Goal: Transaction & Acquisition: Purchase product/service

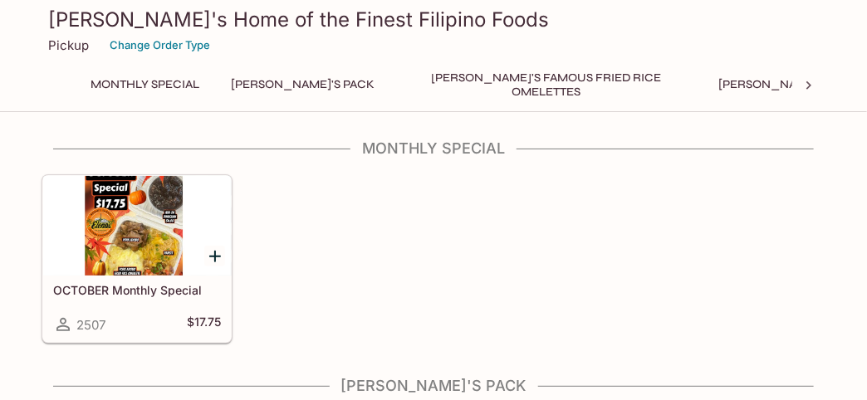
click at [70, 46] on p "Pickup" at bounding box center [68, 45] width 41 height 16
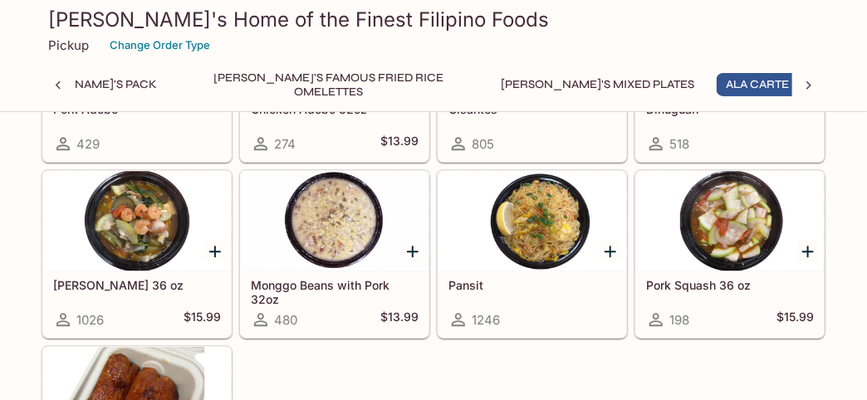
scroll to position [1327, 0]
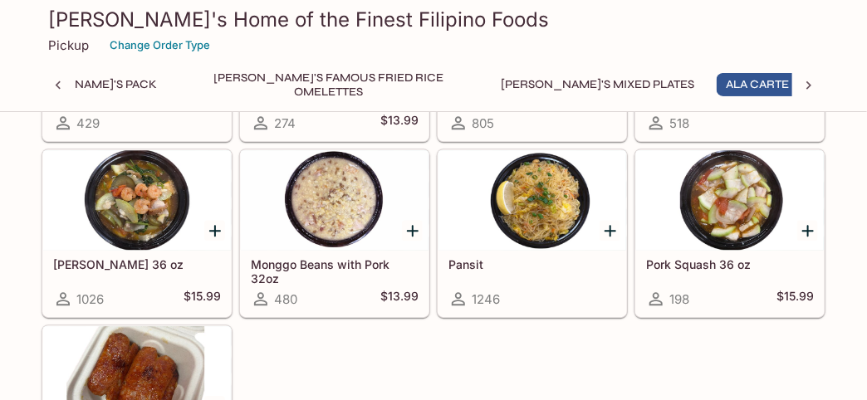
click at [319, 207] on div at bounding box center [335, 200] width 188 height 100
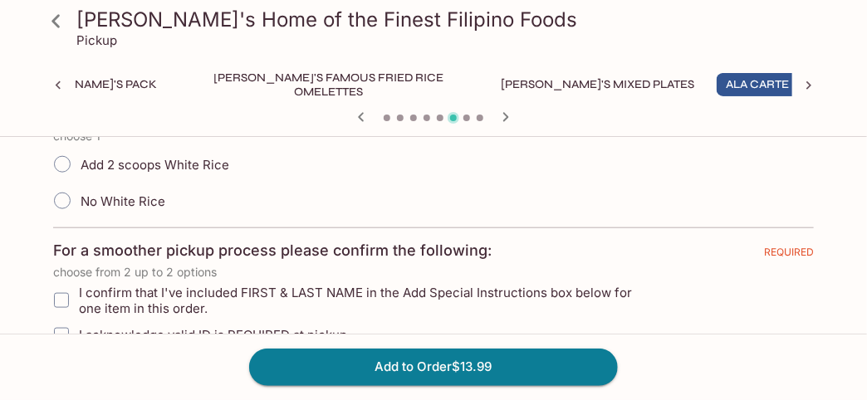
scroll to position [414, 0]
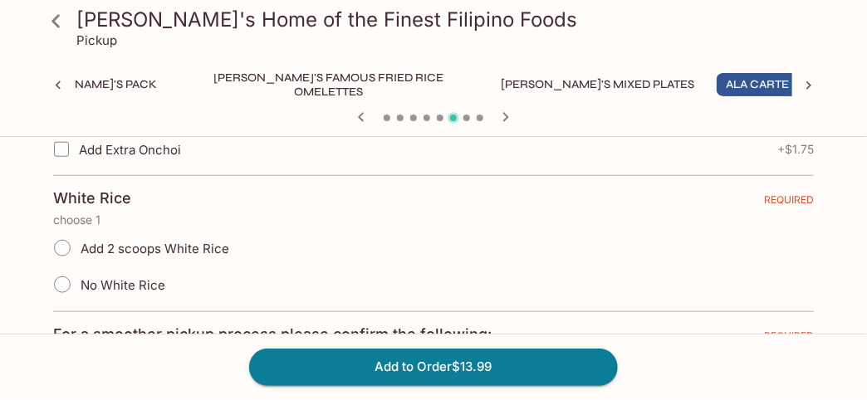
click at [59, 243] on input "Add 2 scoops White Rice" at bounding box center [62, 248] width 35 height 35
radio input "true"
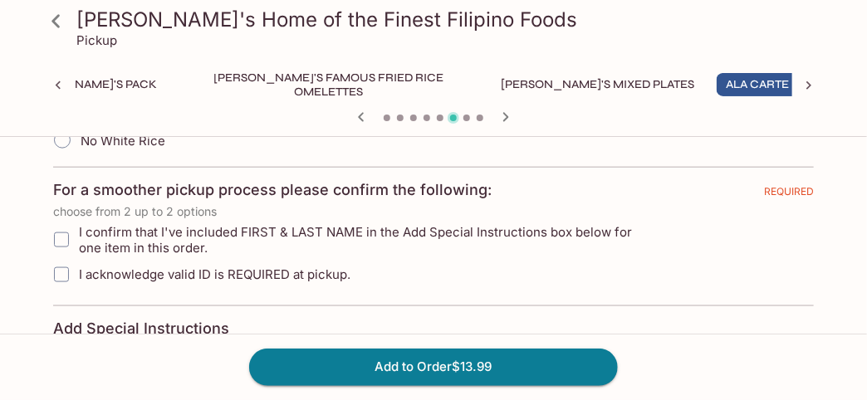
scroll to position [581, 0]
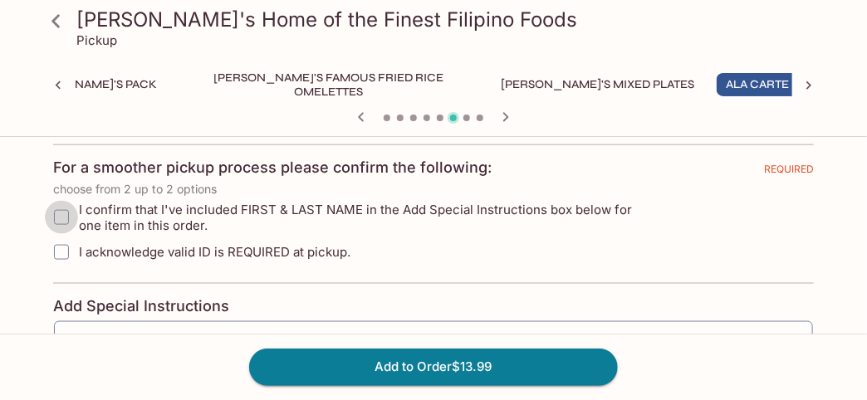
click at [65, 215] on input "I confirm that I've included FIRST & LAST NAME in the Add Special Instructions …" at bounding box center [61, 217] width 33 height 33
checkbox input "true"
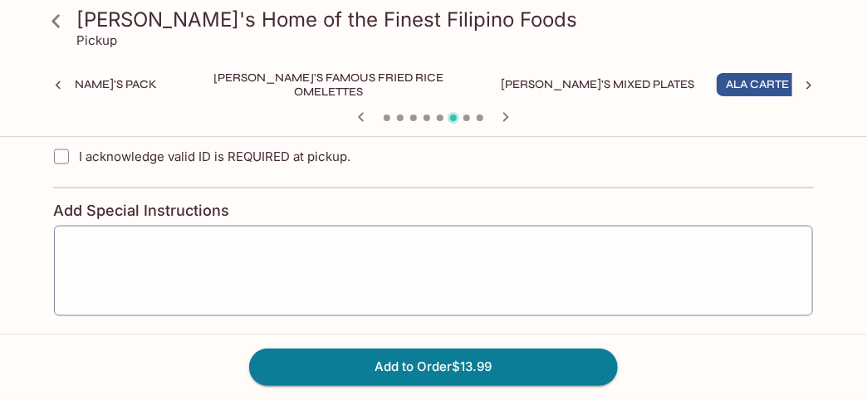
scroll to position [746, 0]
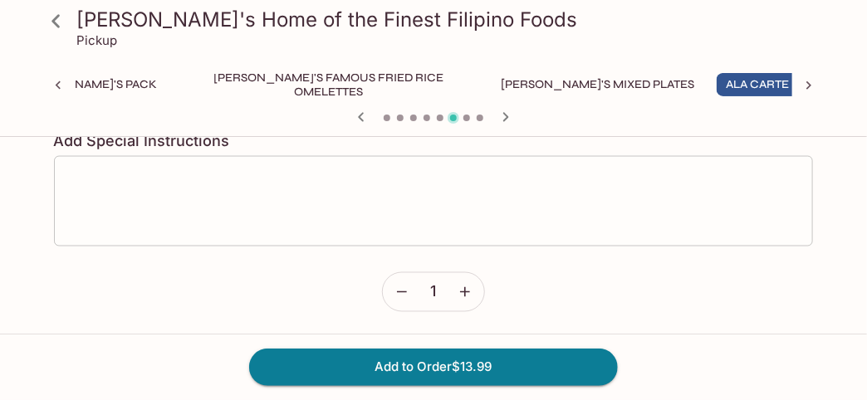
click at [203, 176] on textarea at bounding box center [433, 200] width 735 height 63
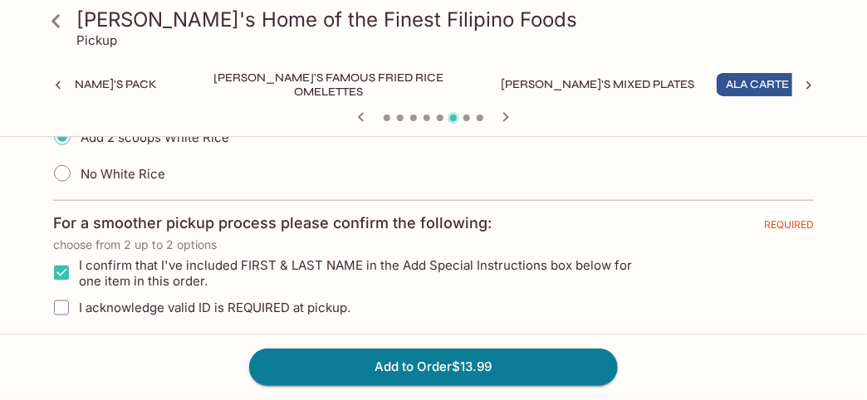
scroll to position [581, 0]
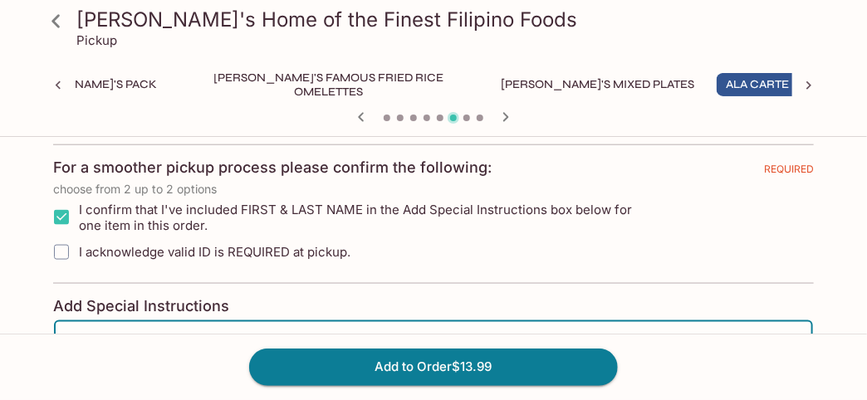
type textarea "Joy Pahang"
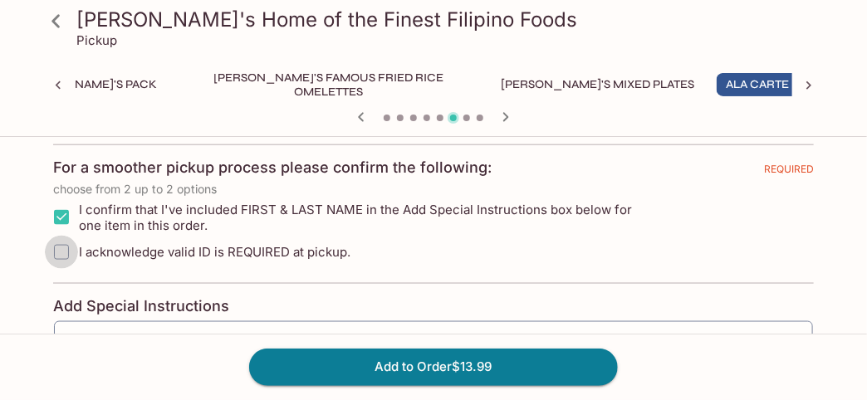
click at [58, 247] on input "I acknowledge valid ID is REQUIRED at pickup." at bounding box center [61, 252] width 33 height 33
checkbox input "true"
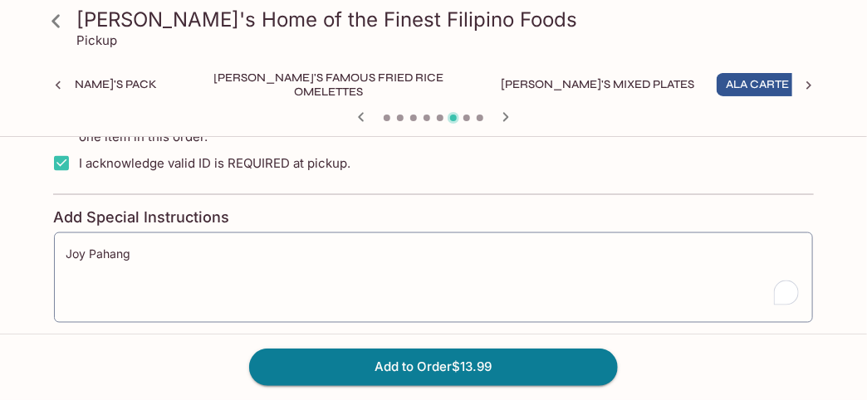
scroll to position [746, 0]
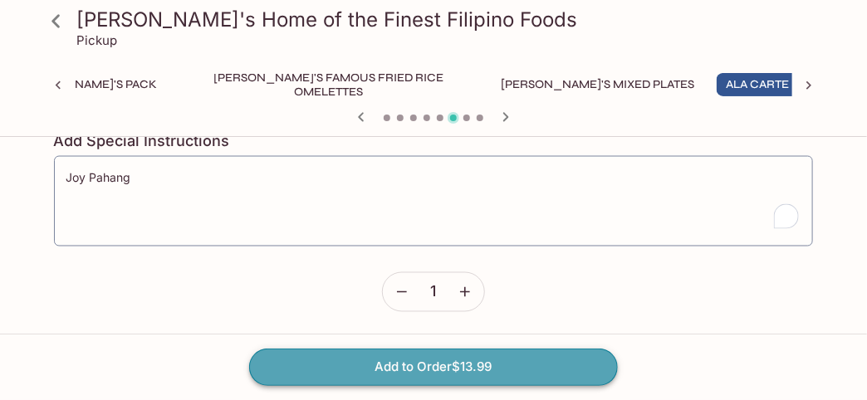
click at [437, 372] on button "Add to Order $13.99" at bounding box center [433, 367] width 369 height 37
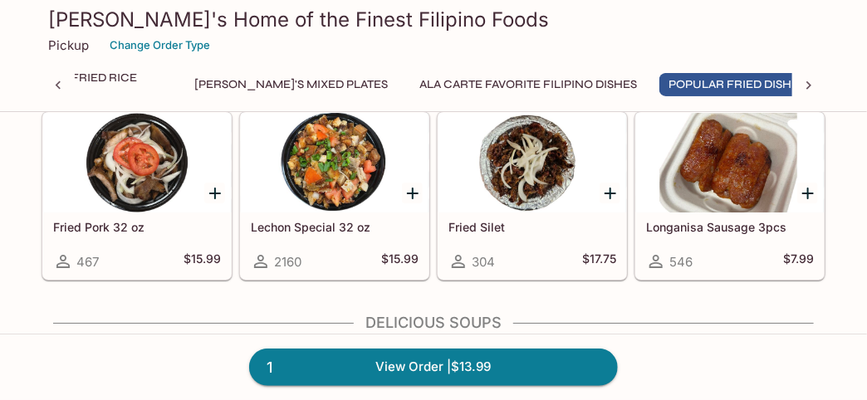
scroll to position [1743, 0]
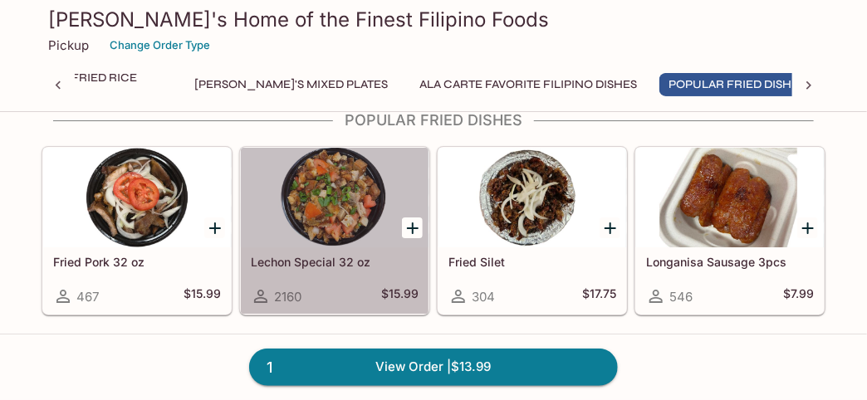
click at [311, 193] on div at bounding box center [335, 198] width 188 height 100
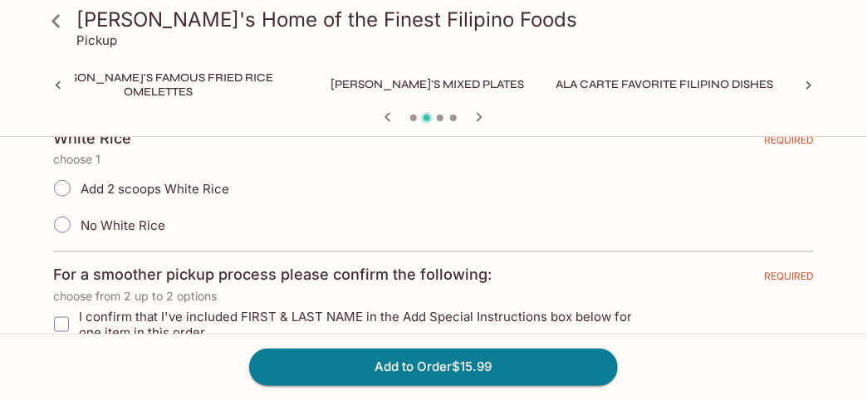
scroll to position [498, 0]
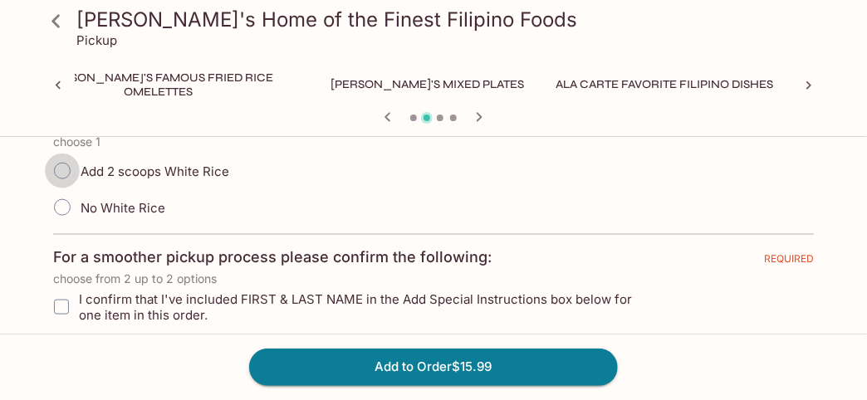
click at [61, 173] on input "Add 2 scoops White Rice" at bounding box center [62, 171] width 35 height 35
radio input "true"
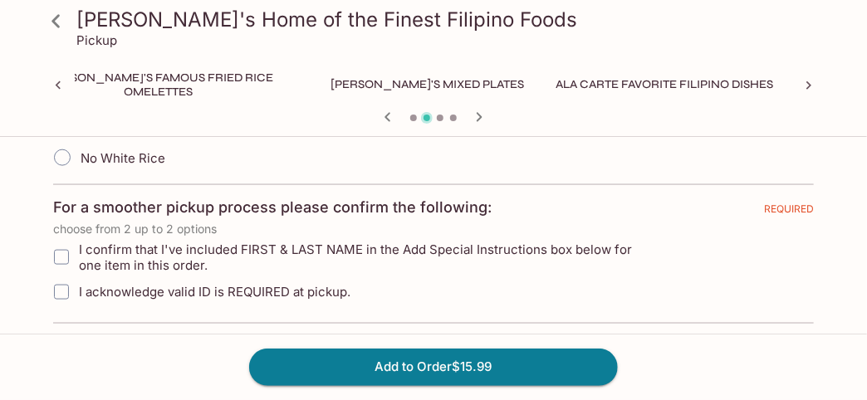
scroll to position [581, 0]
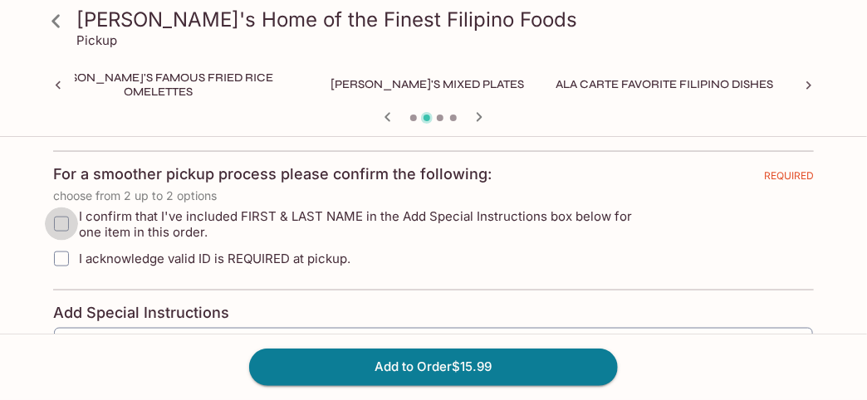
click at [61, 222] on input "I confirm that I've included FIRST & LAST NAME in the Add Special Instructions …" at bounding box center [61, 223] width 33 height 33
checkbox input "true"
click at [61, 256] on input "I acknowledge valid ID is REQUIRED at pickup." at bounding box center [61, 258] width 33 height 33
checkbox input "true"
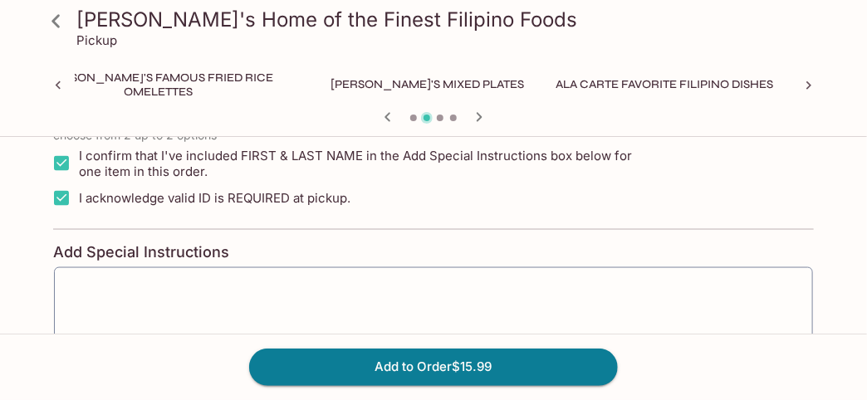
scroll to position [663, 0]
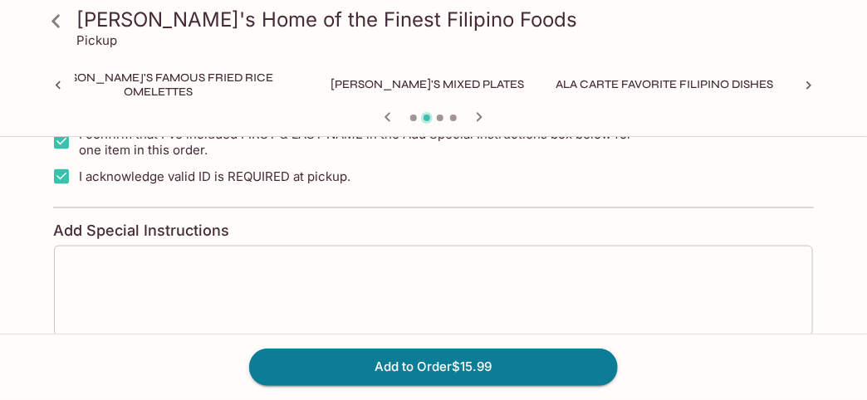
click at [120, 259] on textarea at bounding box center [433, 290] width 735 height 63
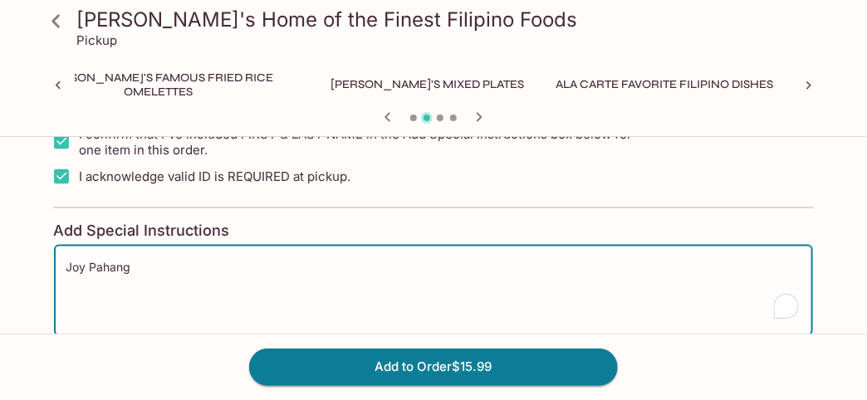
scroll to position [749, 0]
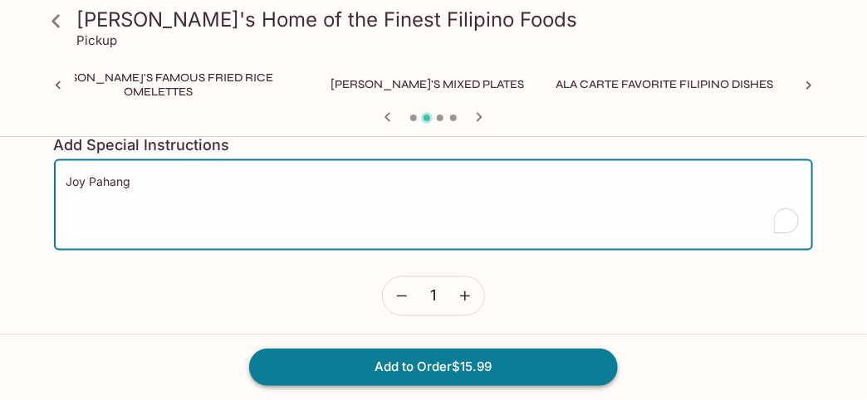
type textarea "Joy Pahang"
click at [472, 363] on button "Add to Order $15.99" at bounding box center [433, 367] width 369 height 37
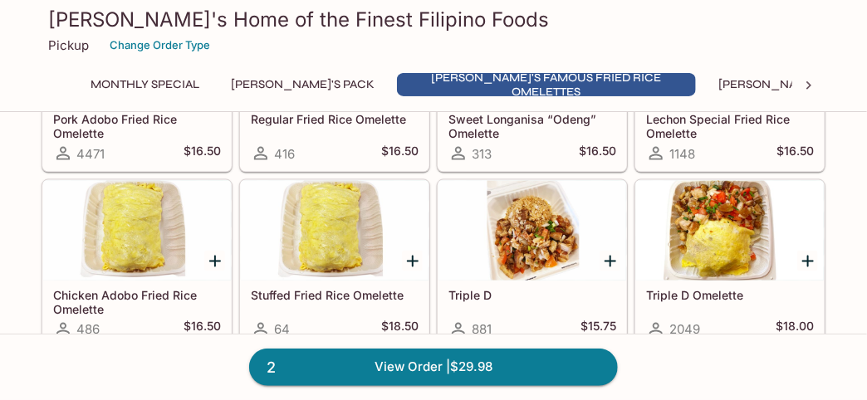
scroll to position [663, 0]
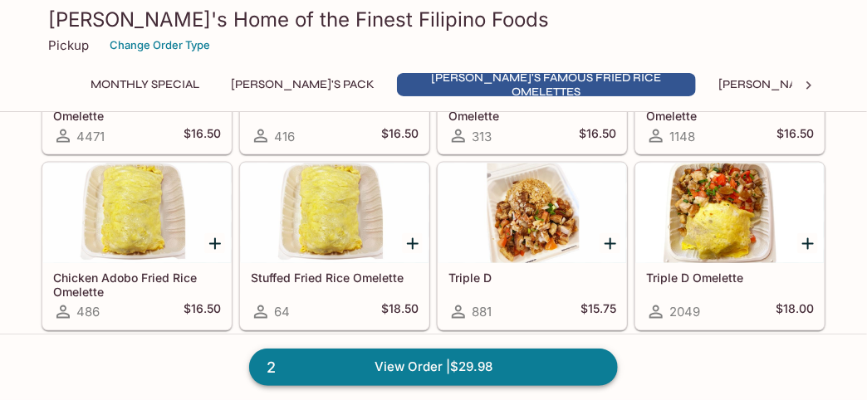
click at [424, 365] on link "2 View Order | $29.98" at bounding box center [433, 367] width 369 height 37
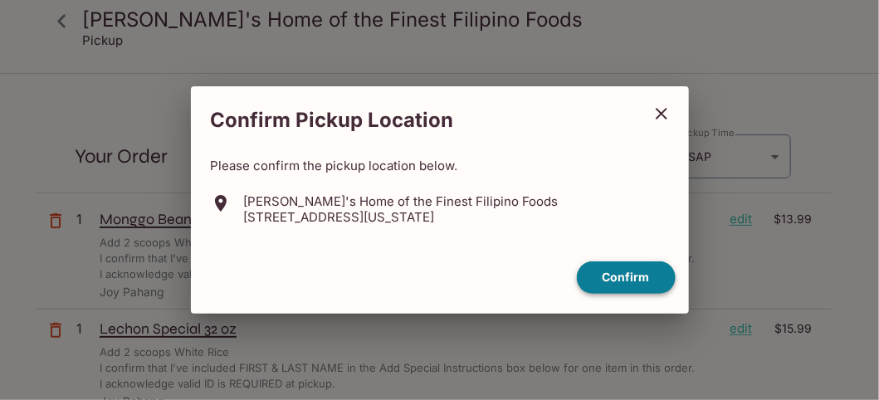
click at [609, 275] on button "Confirm" at bounding box center [626, 277] width 99 height 32
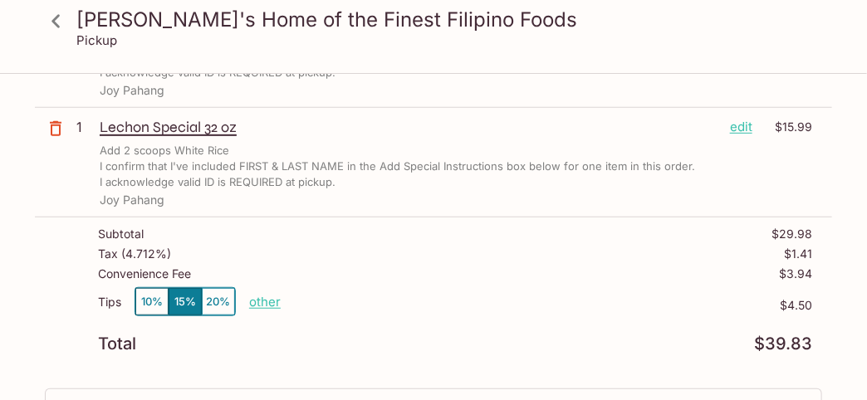
scroll to position [249, 0]
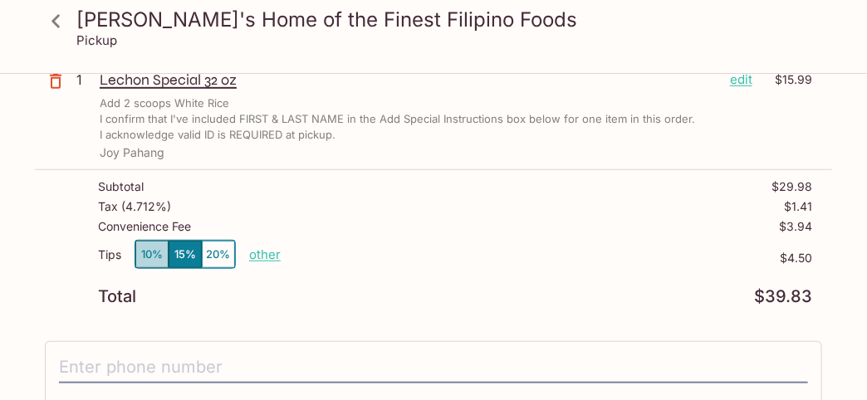
click at [149, 254] on button "10%" at bounding box center [151, 254] width 33 height 27
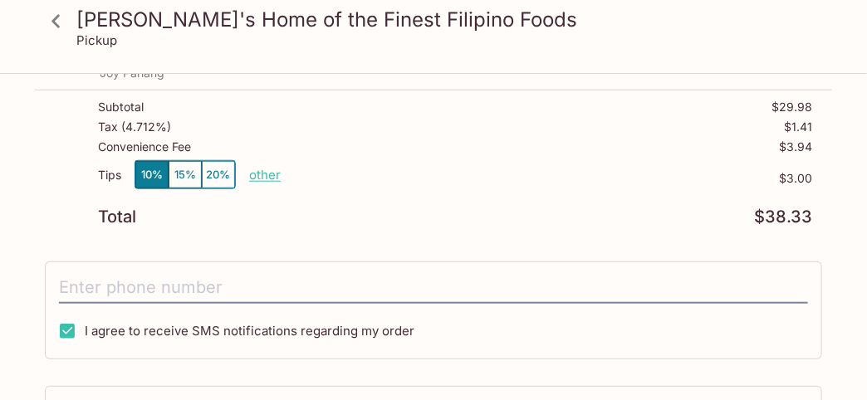
scroll to position [414, 0]
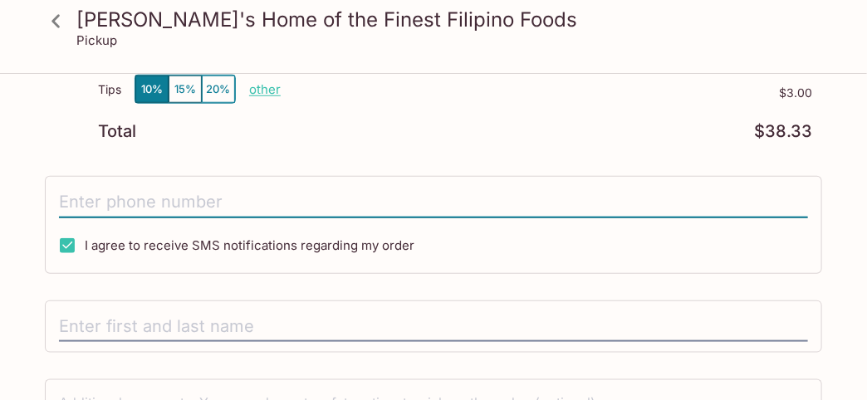
click at [166, 197] on input "tel" at bounding box center [433, 203] width 749 height 32
type input "[PHONE_NUMBER]"
type input "Joy Pahang"
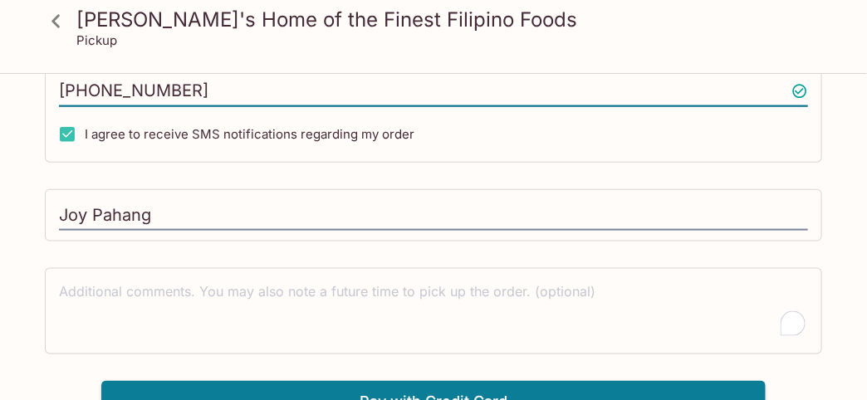
scroll to position [540, 0]
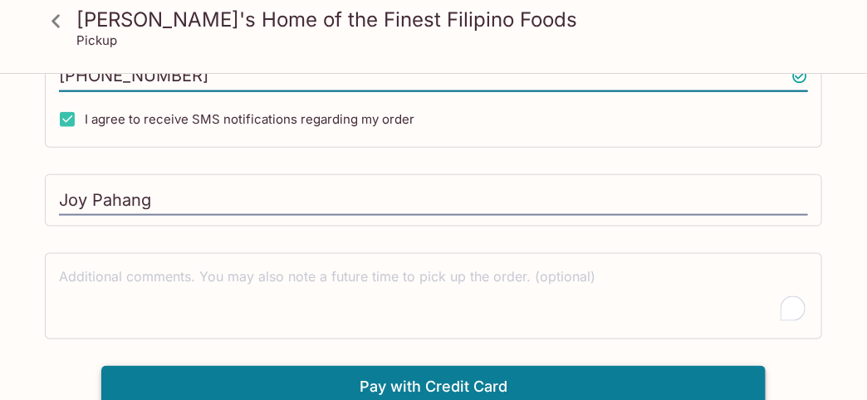
click at [413, 380] on button "Pay with Credit Card" at bounding box center [433, 386] width 664 height 41
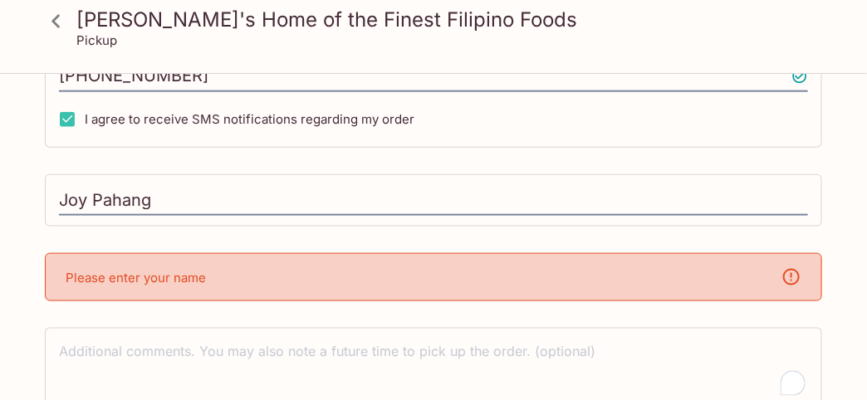
click at [235, 267] on div "Please enter your name" at bounding box center [433, 277] width 777 height 48
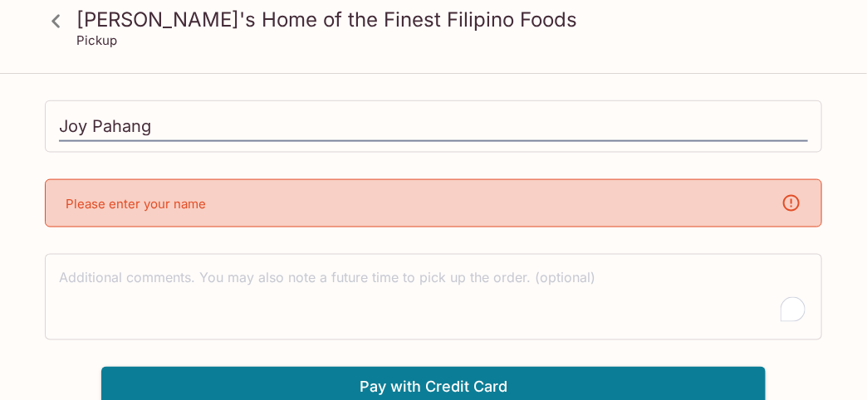
scroll to position [448, 0]
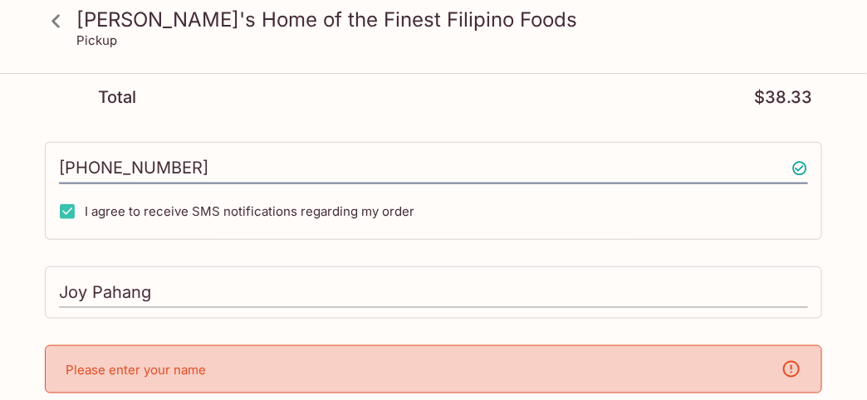
click at [228, 277] on input "Joy Pahang" at bounding box center [433, 293] width 749 height 32
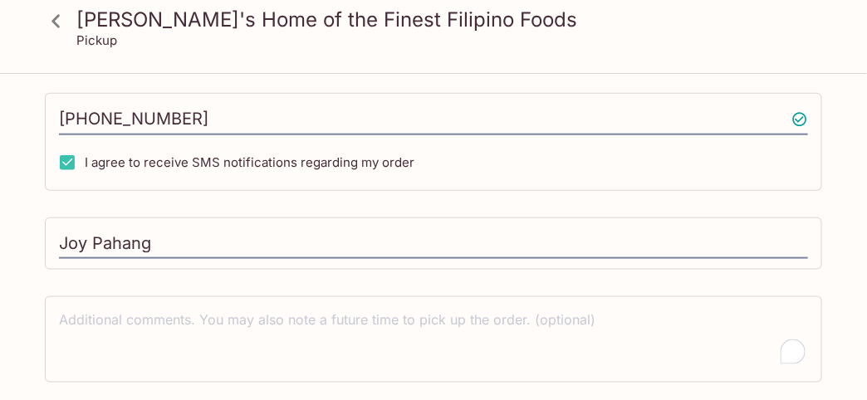
scroll to position [498, 0]
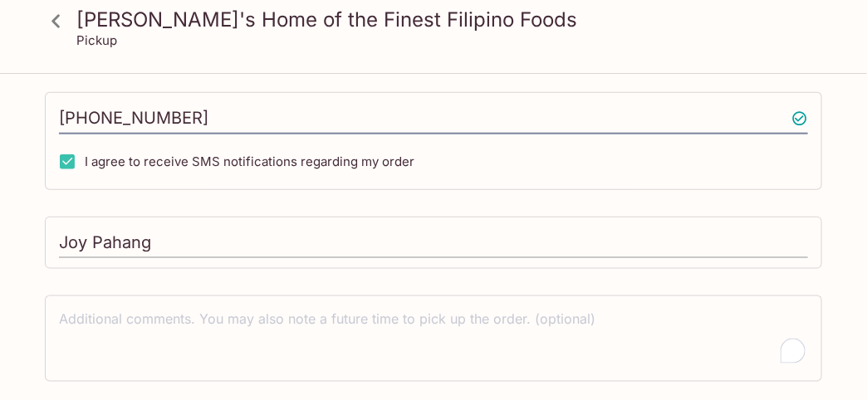
click at [186, 232] on input "Joy Pahang" at bounding box center [433, 243] width 749 height 32
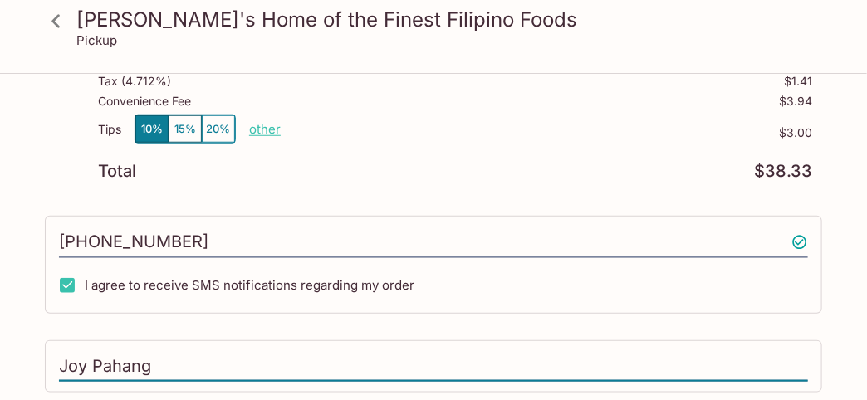
scroll to position [540, 0]
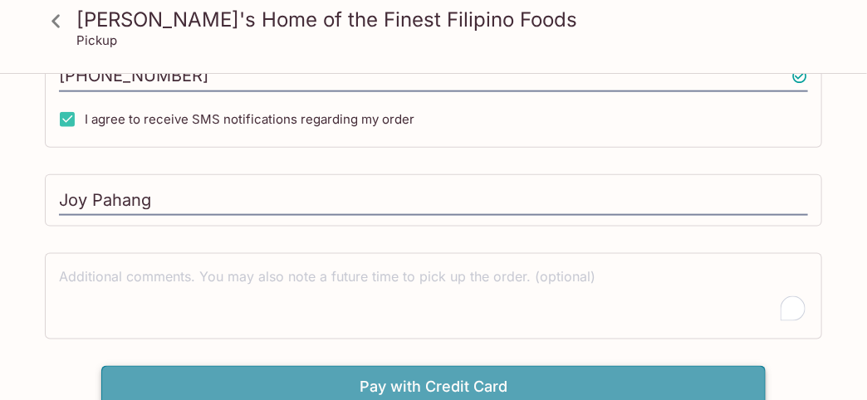
click at [468, 382] on button "Pay with Credit Card" at bounding box center [433, 386] width 664 height 41
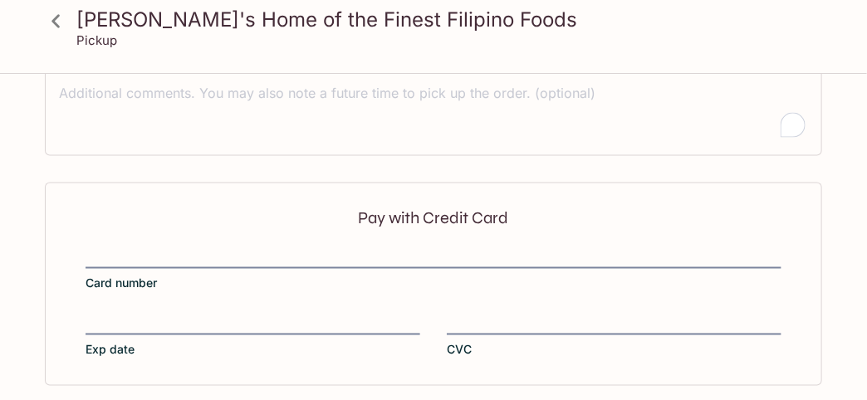
scroll to position [788, 0]
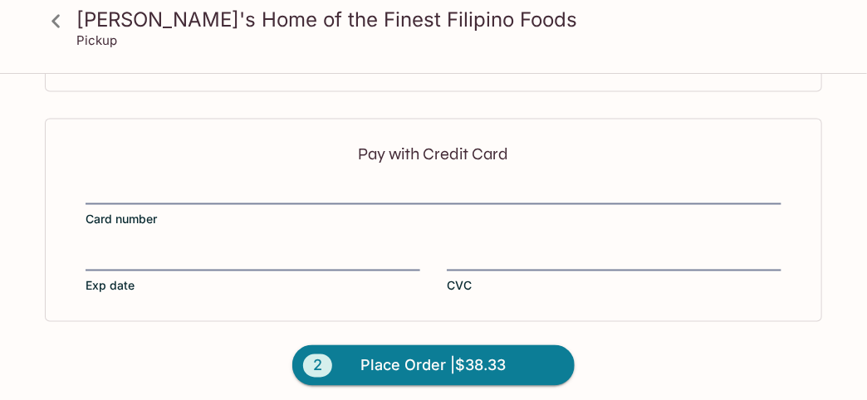
click at [427, 360] on span "Place Order | $38.33" at bounding box center [433, 366] width 145 height 27
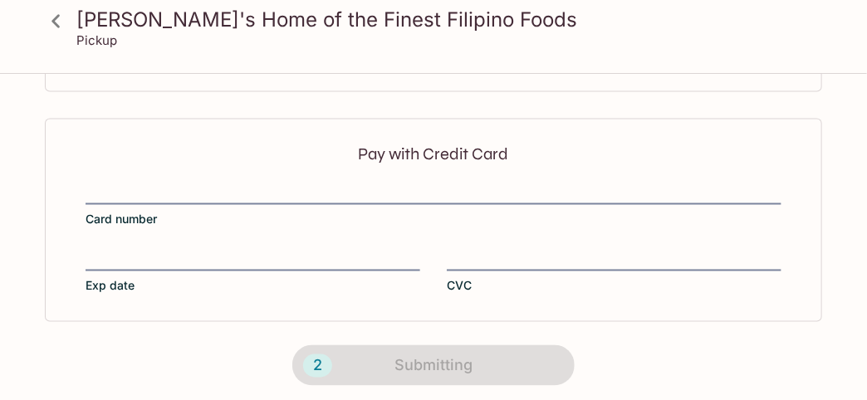
scroll to position [0, 0]
